Goal: Answer question/provide support

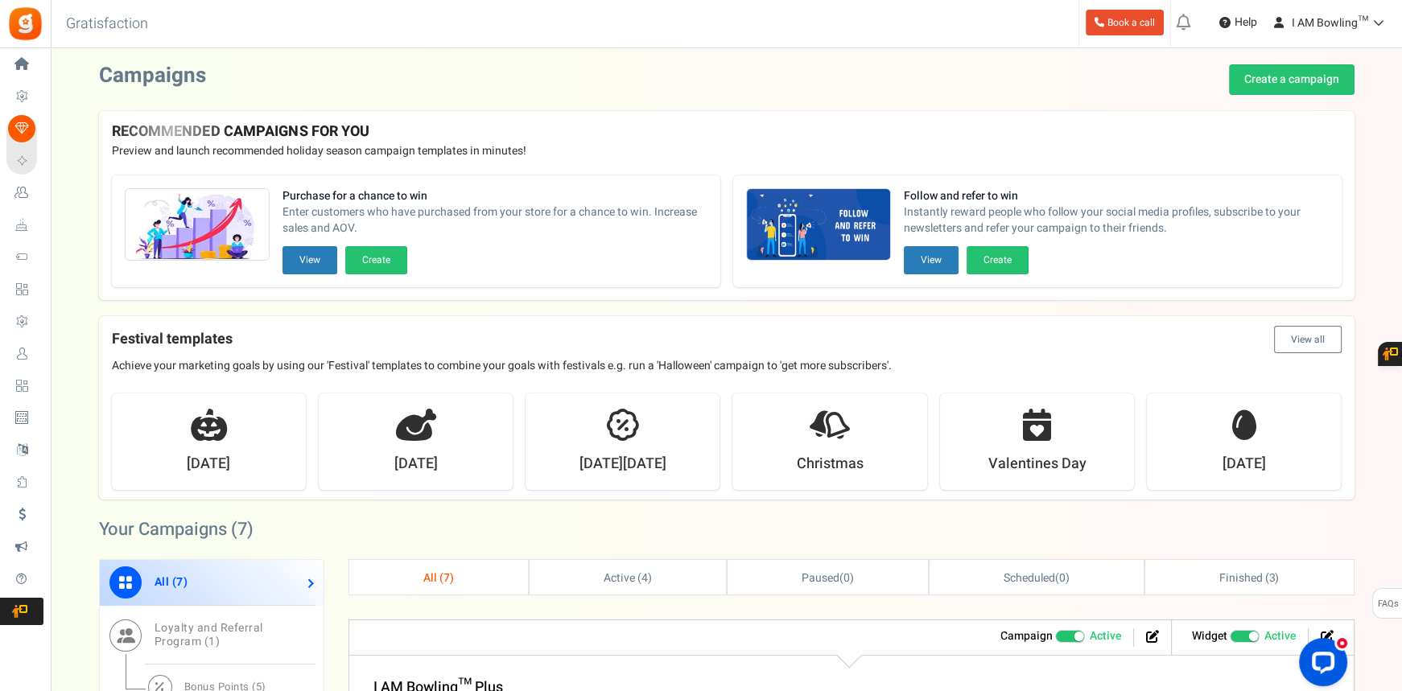
click at [1235, 139] on div "RECOMMENDED CAMPAIGNS FOR YOU New Preview and launch recommended holiday season…" at bounding box center [727, 137] width 1256 height 52
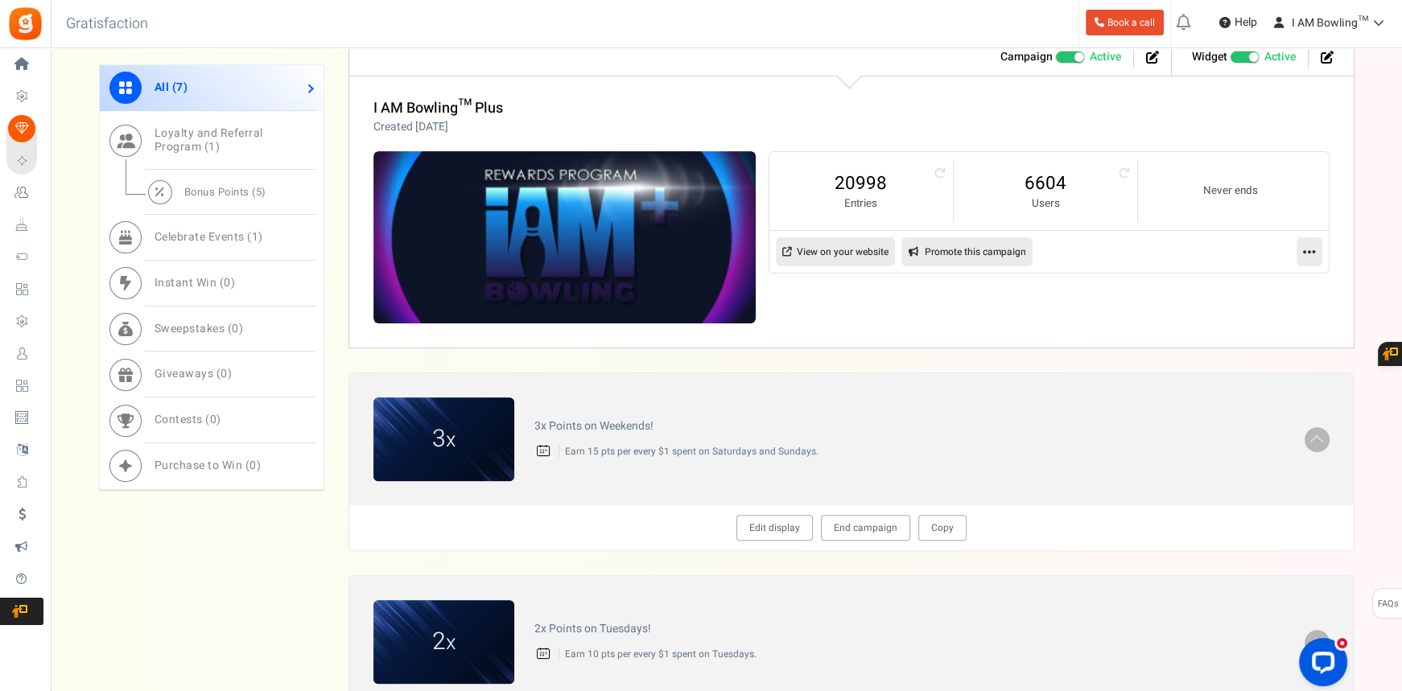
scroll to position [595, 0]
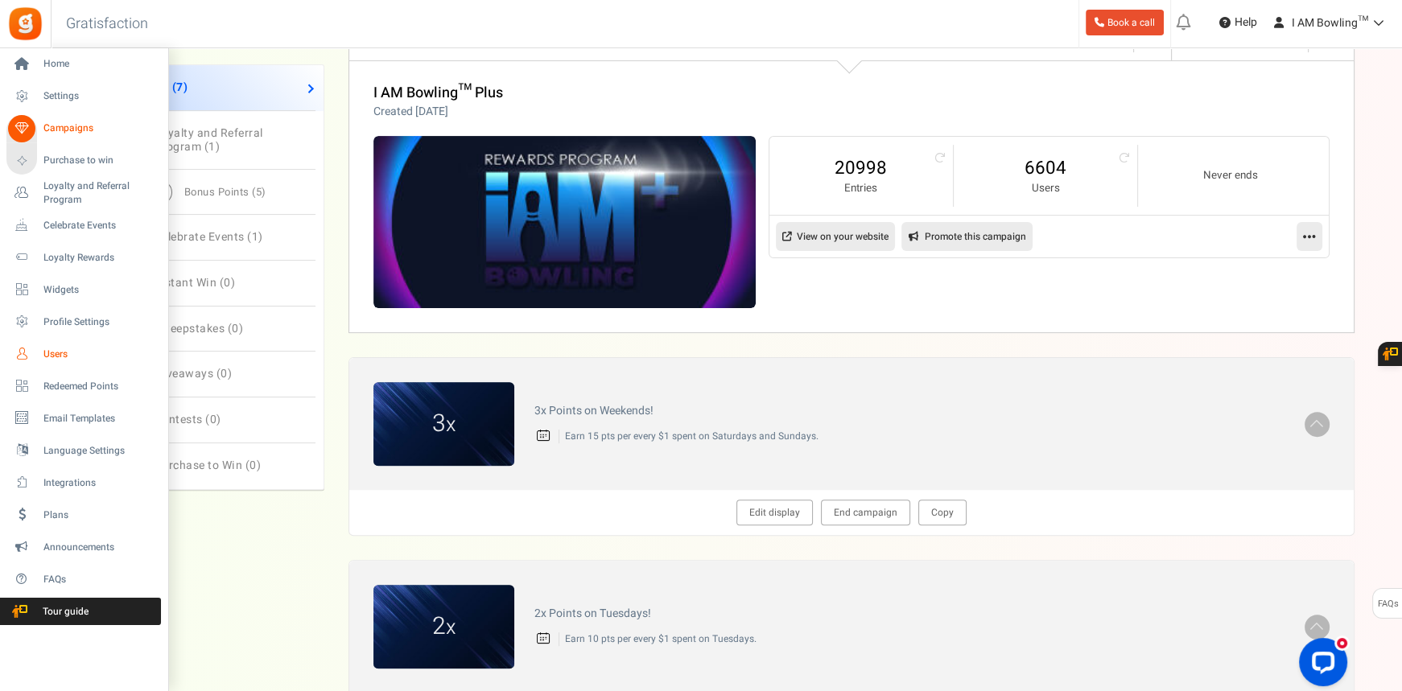
click at [76, 353] on span "Users" at bounding box center [99, 355] width 113 height 14
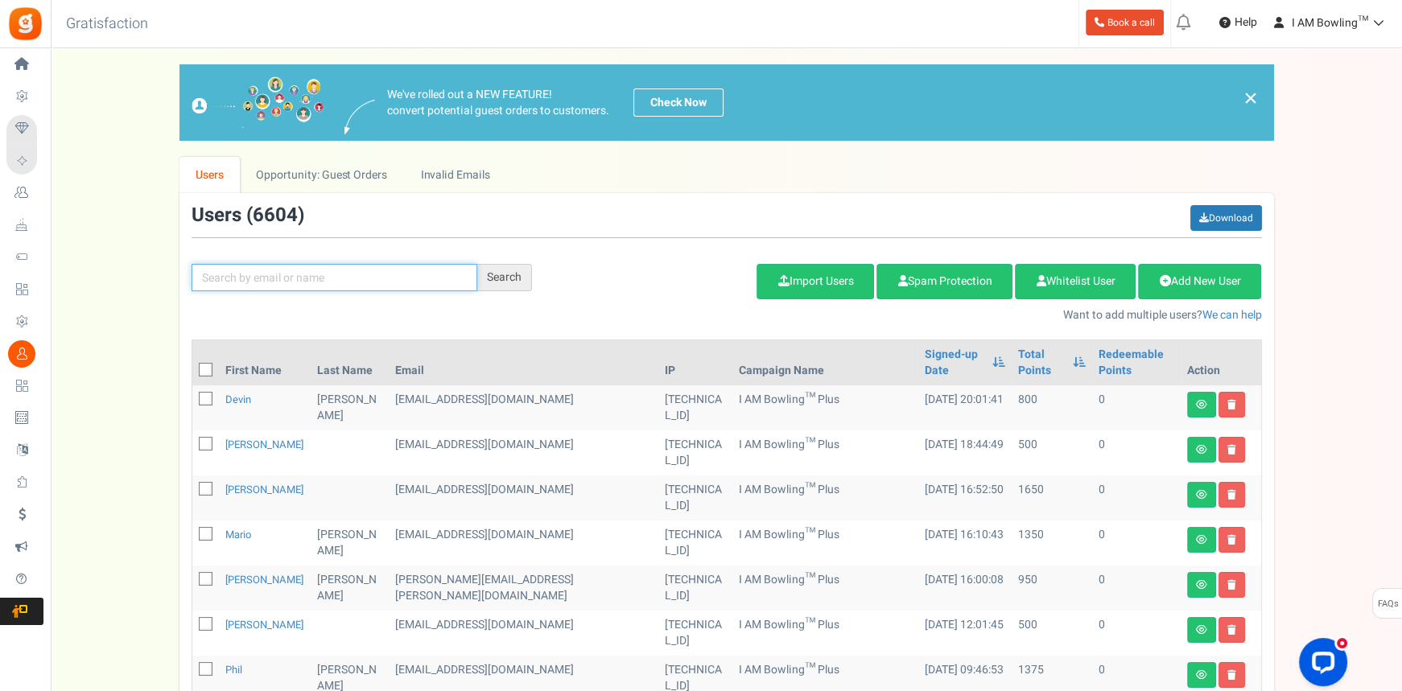
click at [303, 286] on input "text" at bounding box center [335, 277] width 286 height 27
paste input "[EMAIL_ADDRESS][DOMAIN_NAME]"
type input "[EMAIL_ADDRESS][DOMAIN_NAME]"
click at [507, 274] on div "Search" at bounding box center [504, 277] width 55 height 27
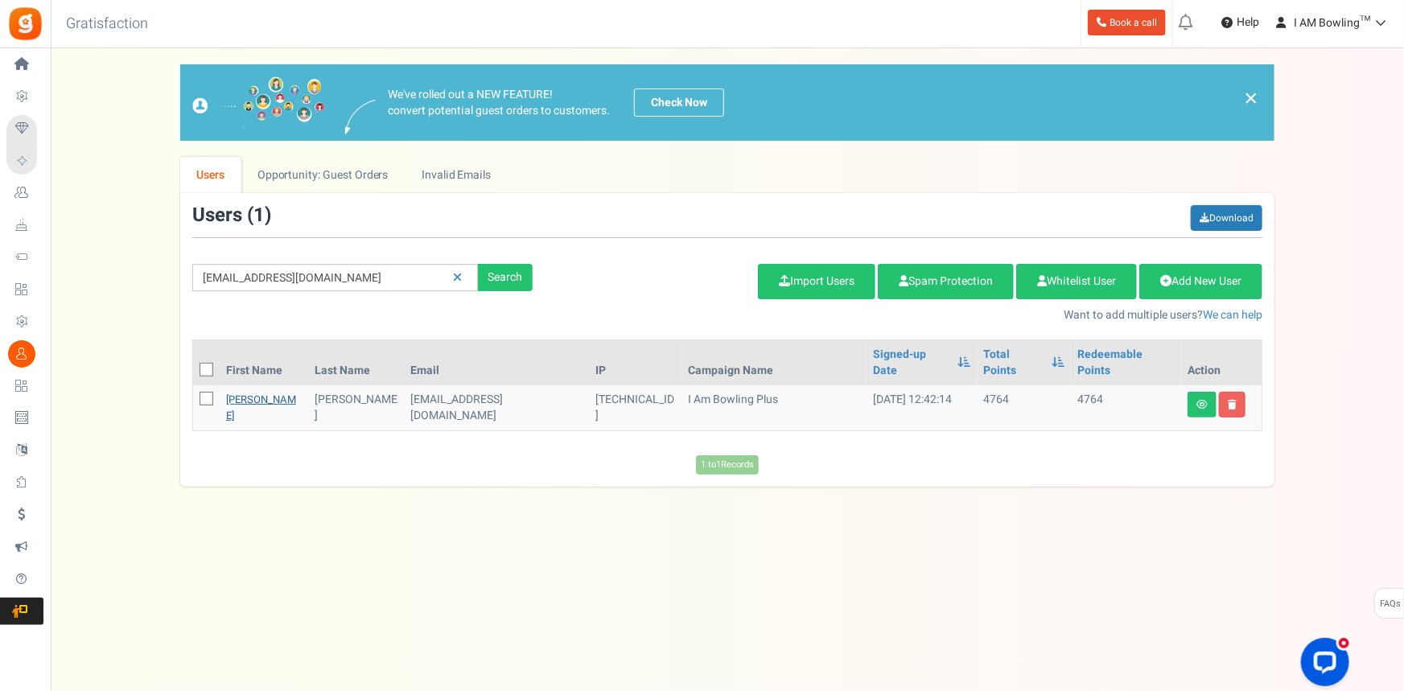
click at [264, 392] on link "[PERSON_NAME]" at bounding box center [261, 407] width 70 height 31
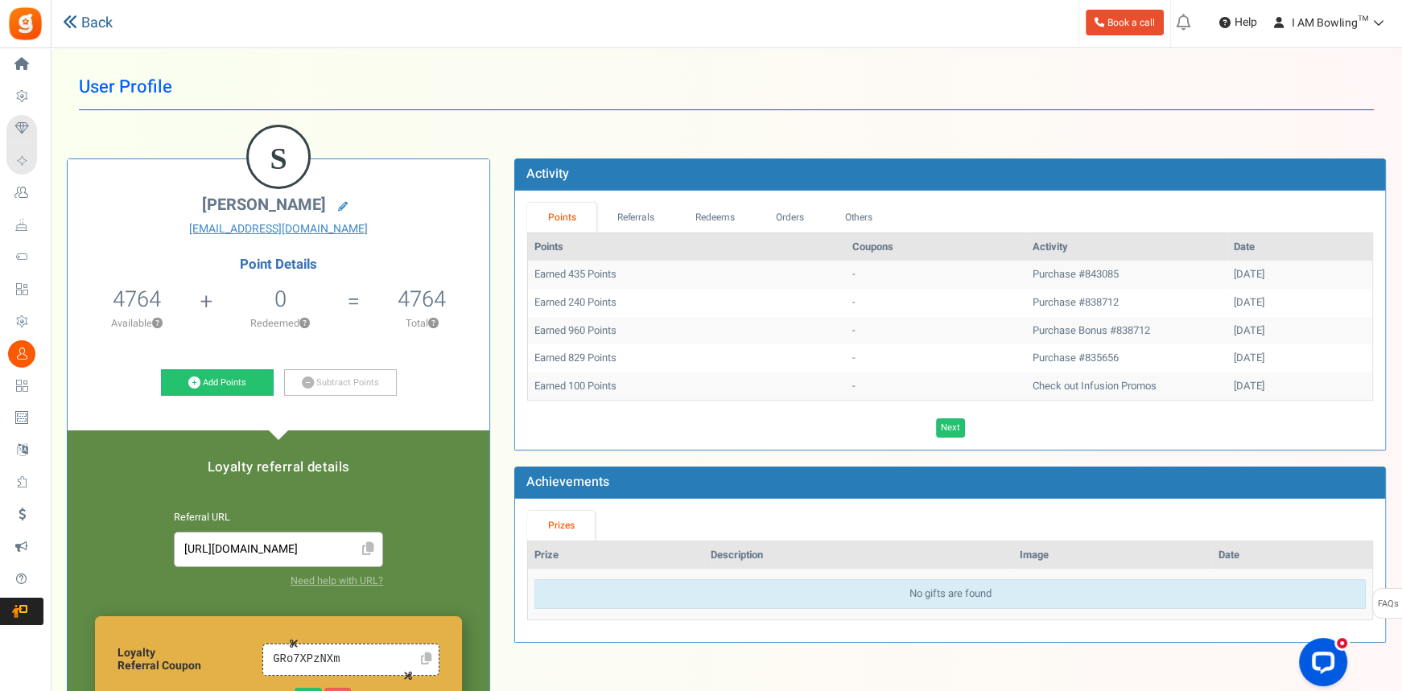
click at [85, 23] on link "Back" at bounding box center [88, 23] width 50 height 21
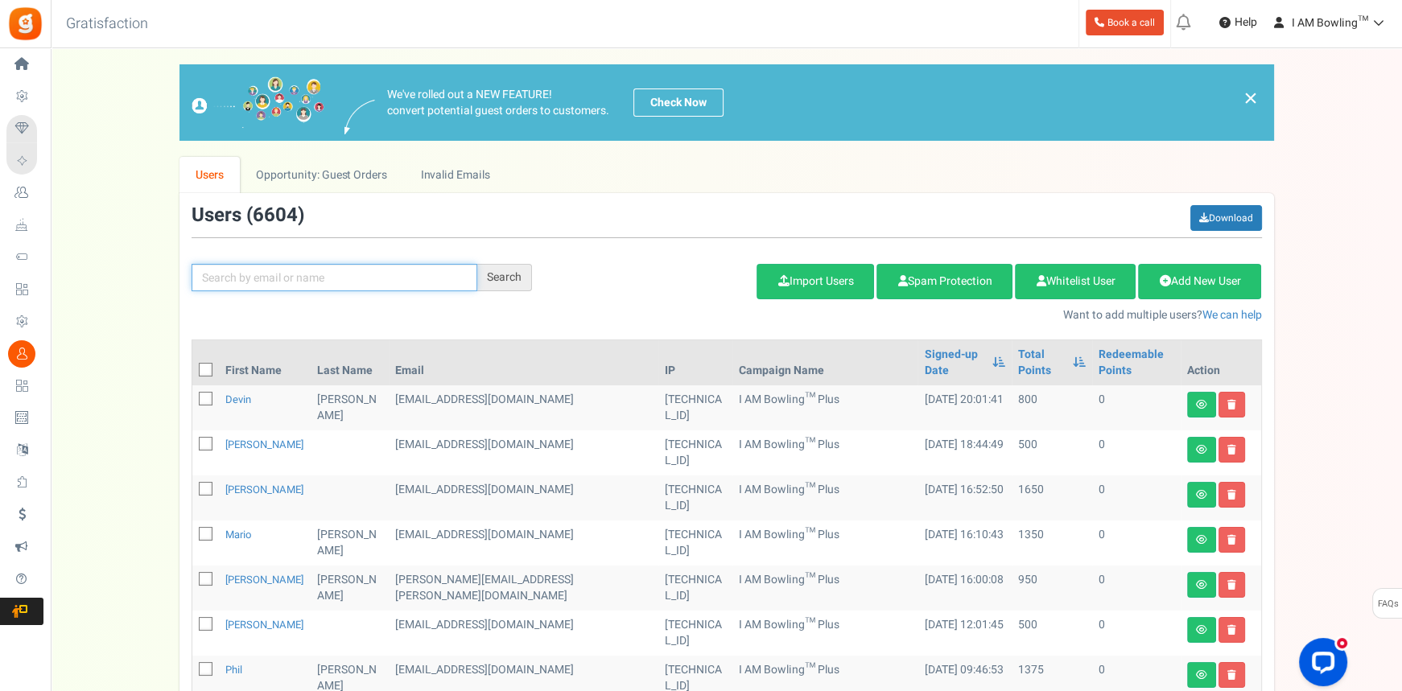
click at [360, 268] on input "text" at bounding box center [335, 277] width 286 height 27
paste input "[PERSON_NAME]"
click at [510, 275] on div "Search" at bounding box center [504, 277] width 55 height 27
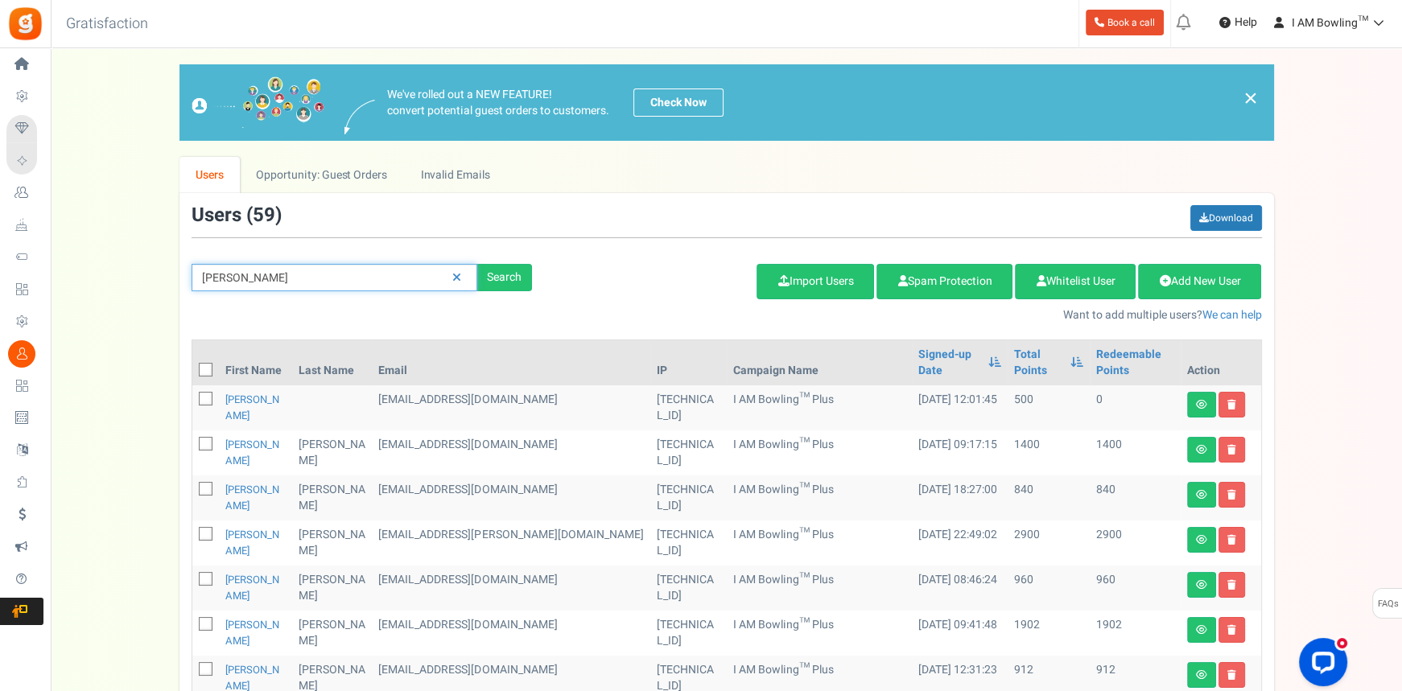
click at [291, 278] on input "[PERSON_NAME]" at bounding box center [335, 277] width 286 height 27
paste input "[PERSON_NAME]"
type input "[PERSON_NAME]"
click at [515, 278] on div "Search" at bounding box center [504, 277] width 55 height 27
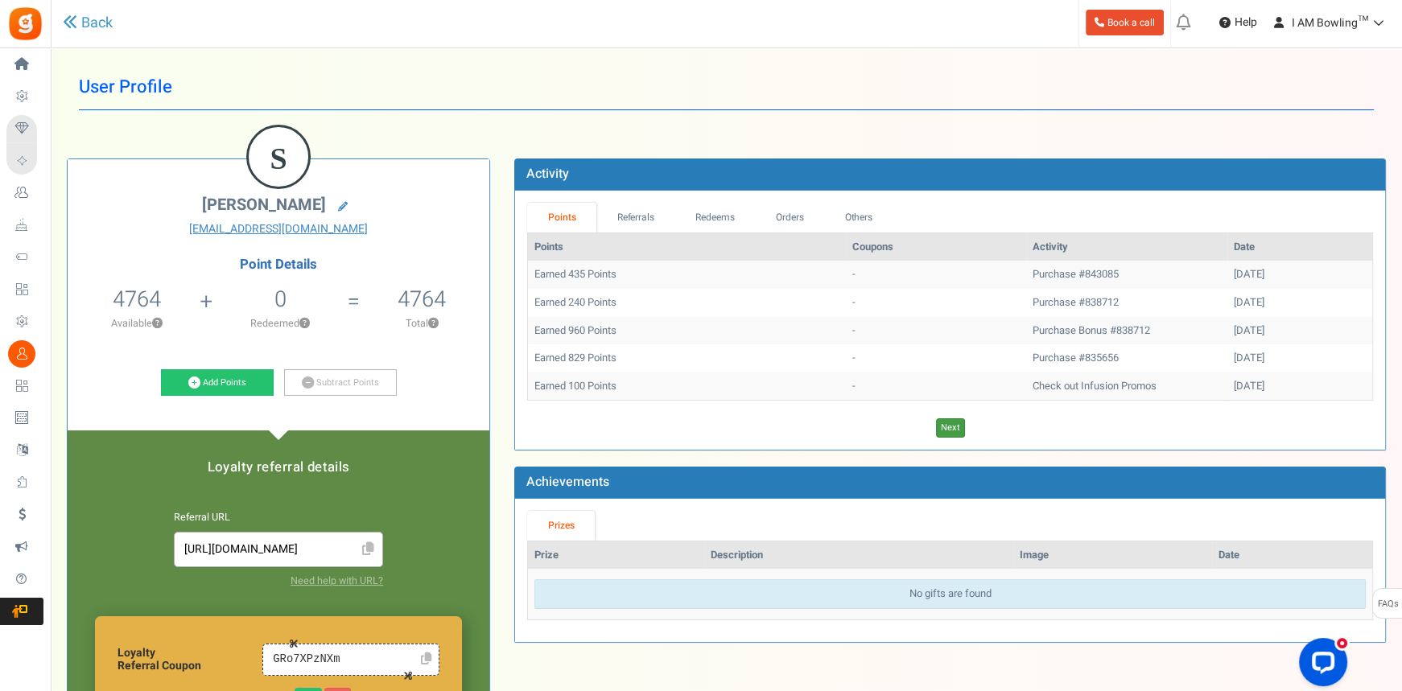
click at [950, 427] on link "Next" at bounding box center [950, 428] width 29 height 19
click at [968, 425] on link "Next" at bounding box center [973, 428] width 29 height 19
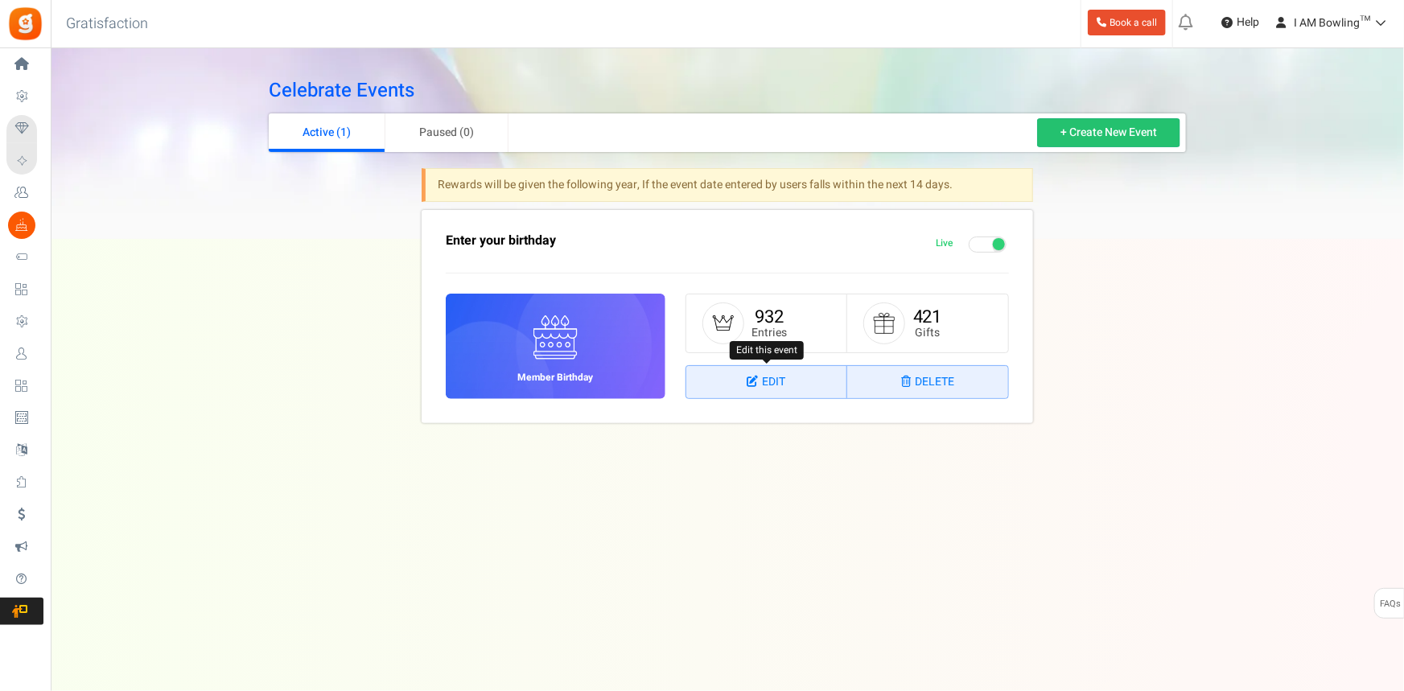
click at [764, 387] on link "Edit" at bounding box center [767, 382] width 161 height 32
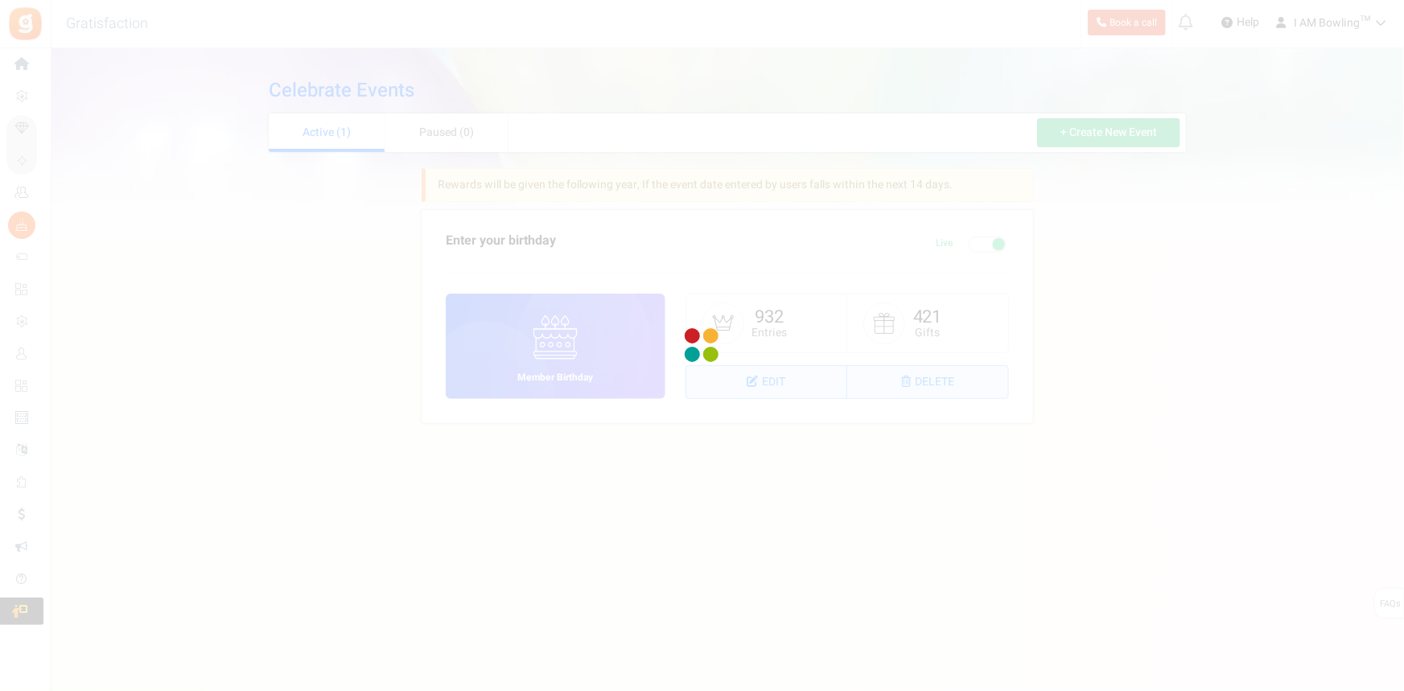
select select "1"
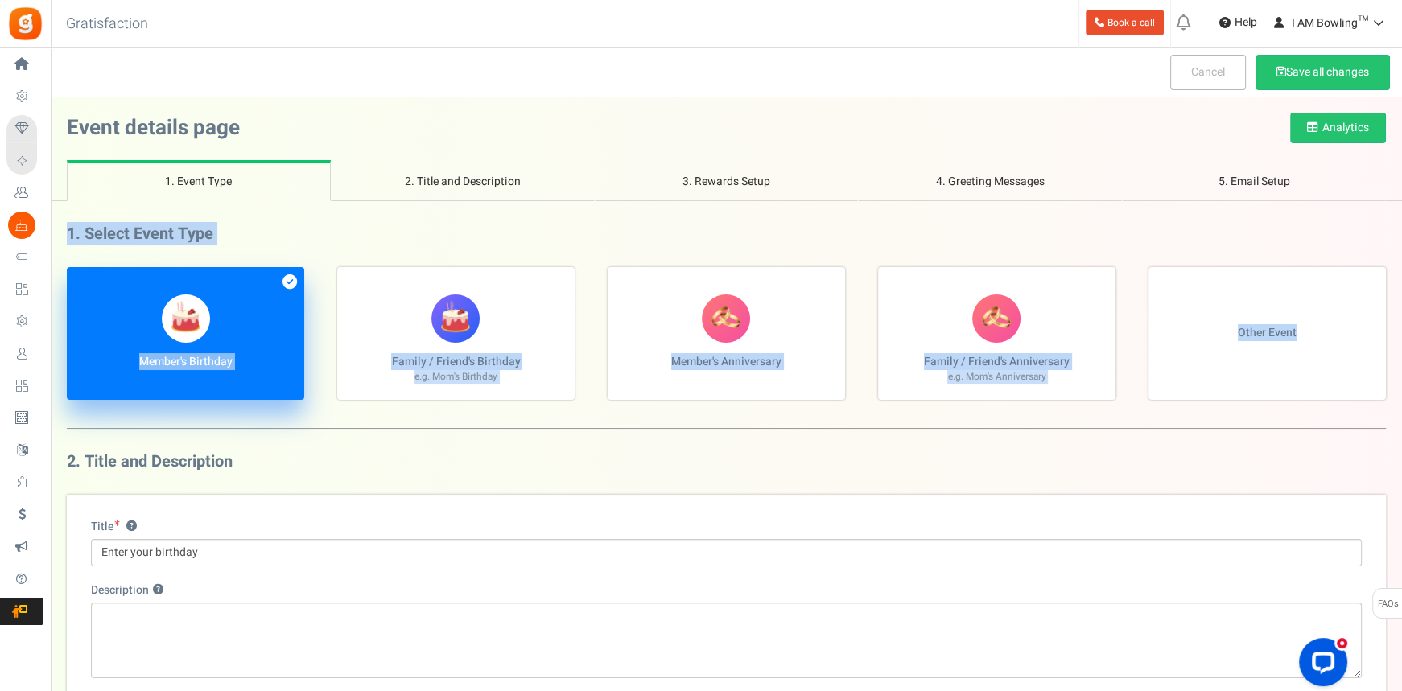
drag, startPoint x: 1400, startPoint y: 144, endPoint x: 1401, endPoint y: 298, distance: 153.7
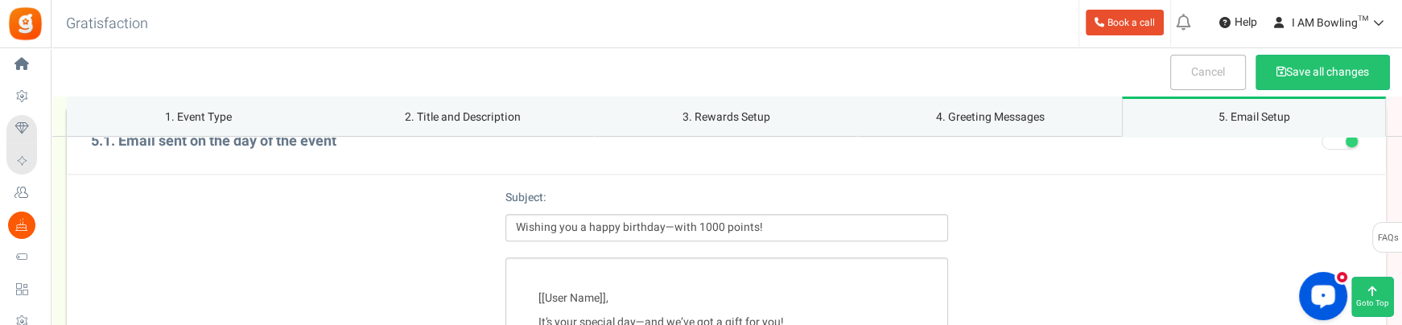
scroll to position [1928, 0]
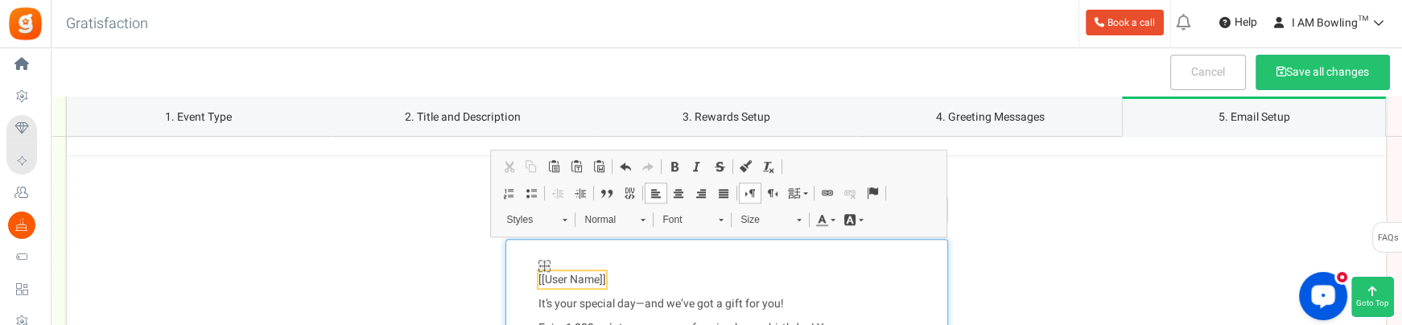
drag, startPoint x: 605, startPoint y: 276, endPoint x: 555, endPoint y: 274, distance: 49.9
click at [555, 274] on p "[[User Name]] ," at bounding box center [726, 280] width 377 height 16
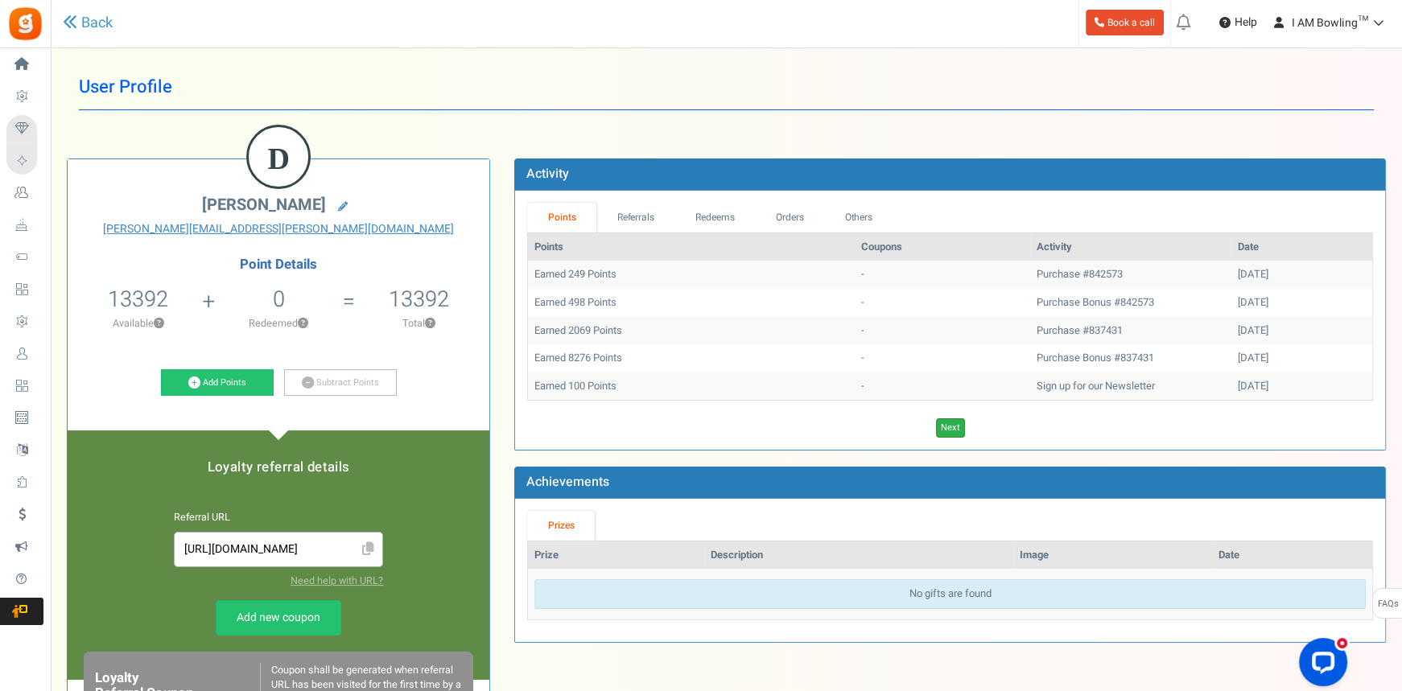
click at [956, 424] on link "Next" at bounding box center [950, 428] width 29 height 19
click at [956, 424] on link "Previous" at bounding box center [935, 428] width 44 height 19
click at [956, 424] on link "Next" at bounding box center [950, 428] width 29 height 19
click at [956, 424] on link "Previous" at bounding box center [935, 428] width 44 height 19
click at [951, 432] on link "Next" at bounding box center [950, 428] width 29 height 19
